Goal: Task Accomplishment & Management: Manage account settings

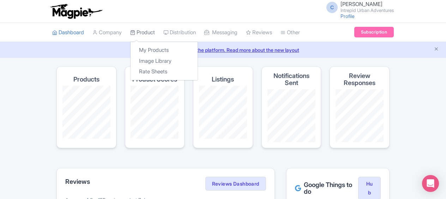
click at [144, 32] on link "Product" at bounding box center [142, 32] width 25 height 19
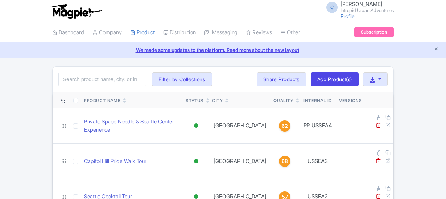
click at [0, 0] on link "Review Dashboard" at bounding box center [0, 0] width 0 height 0
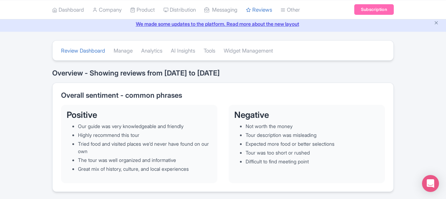
scroll to position [25, 0]
